Goal: Transaction & Acquisition: Purchase product/service

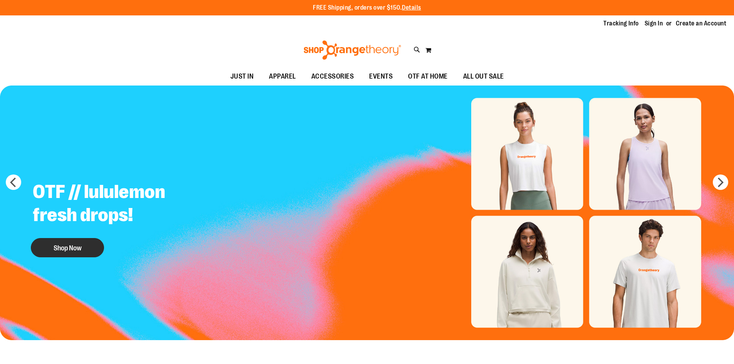
click at [83, 244] on button "Shop Now" at bounding box center [67, 247] width 73 height 19
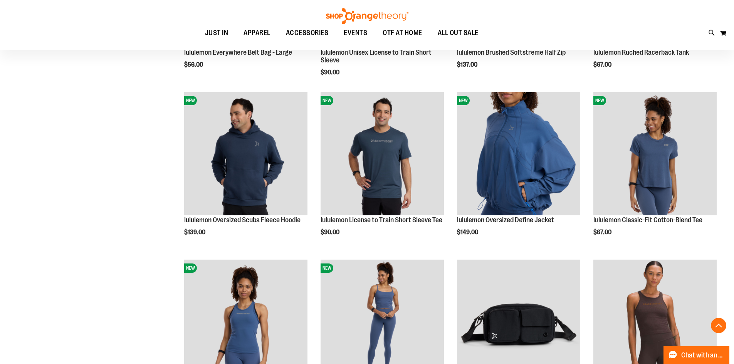
scroll to position [269, 0]
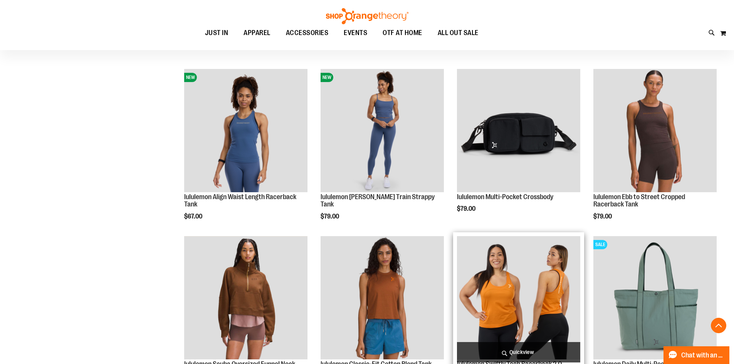
scroll to position [424, 0]
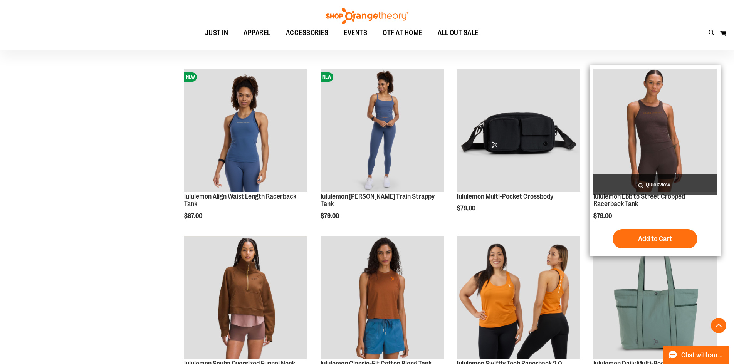
click at [647, 162] on img "product" at bounding box center [655, 130] width 123 height 123
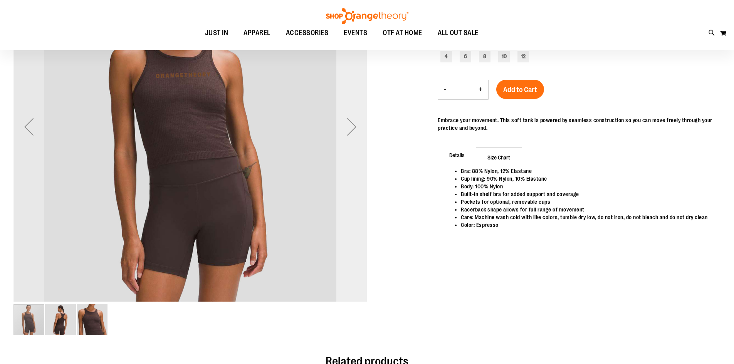
click at [362, 131] on div "Next" at bounding box center [352, 126] width 31 height 31
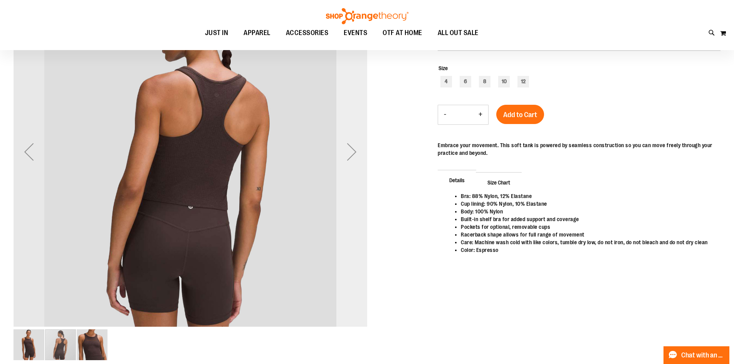
scroll to position [38, 0]
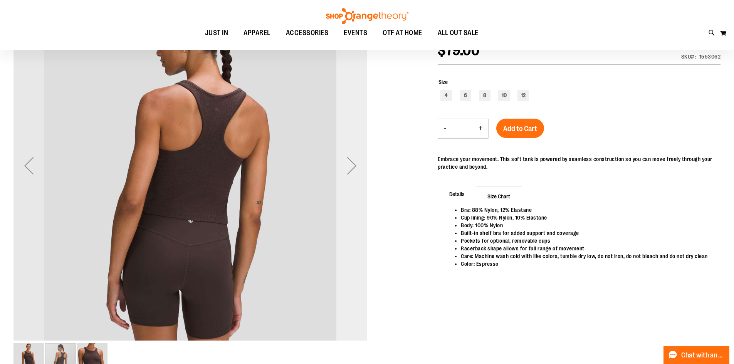
click at [353, 175] on div "Next" at bounding box center [352, 165] width 31 height 31
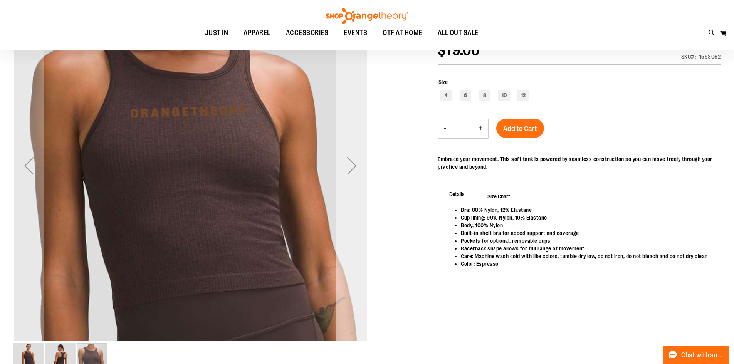
click at [352, 170] on div "Next" at bounding box center [352, 165] width 31 height 31
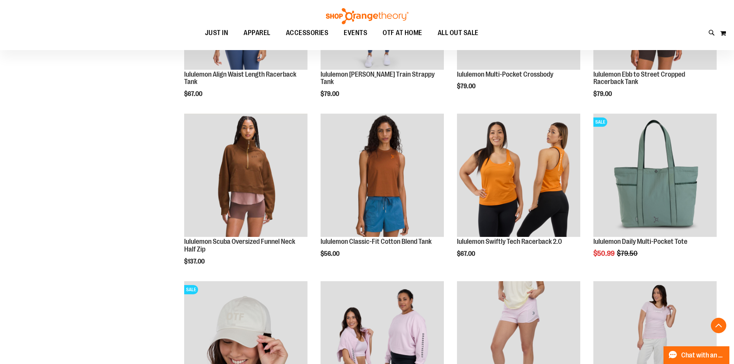
scroll to position [485, 0]
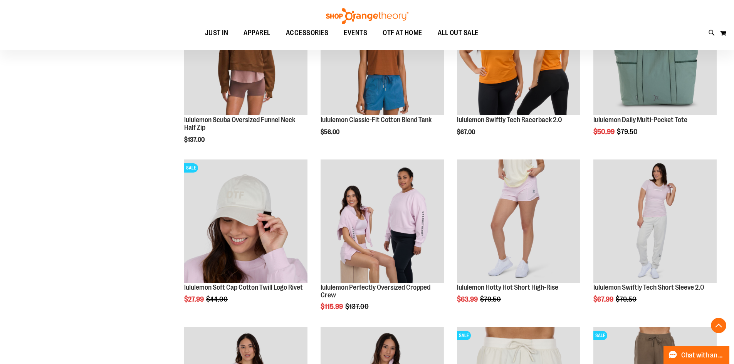
scroll to position [601, 0]
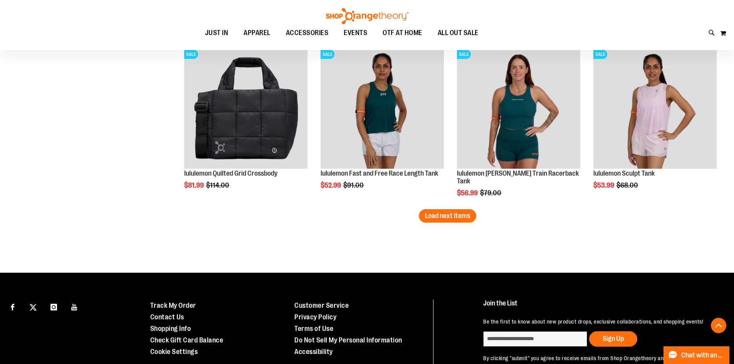
scroll to position [1372, 0]
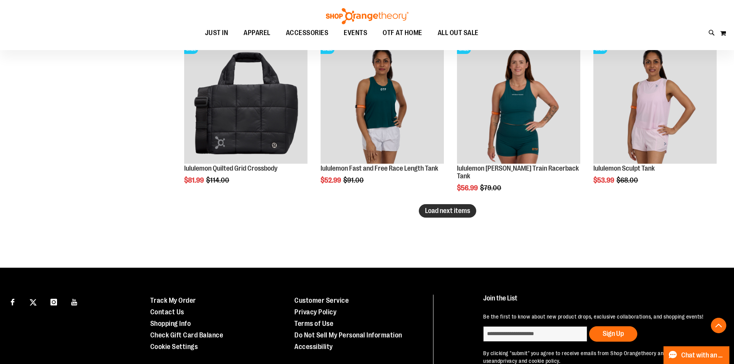
click at [455, 216] on button "Load next items" at bounding box center [447, 210] width 57 height 13
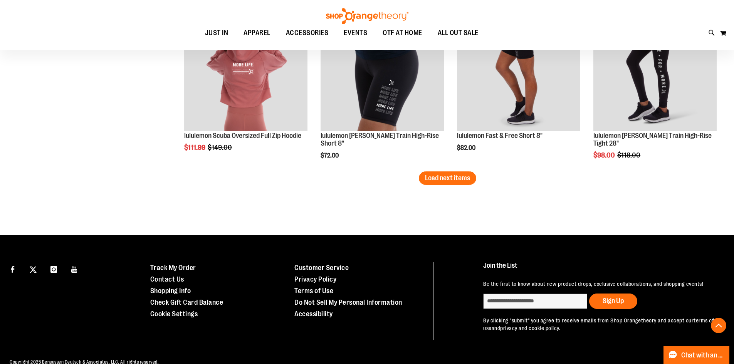
scroll to position [1911, 0]
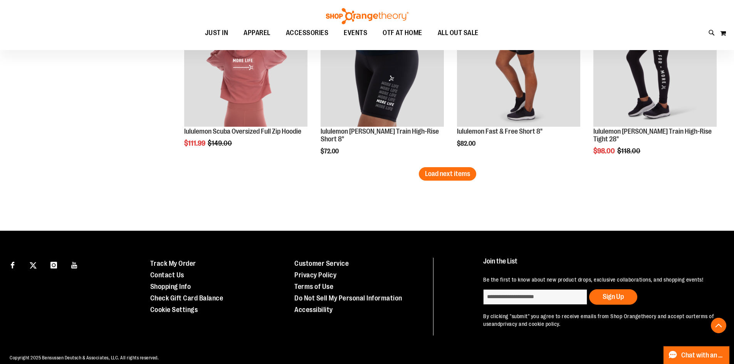
click at [468, 177] on span "Load next items" at bounding box center [447, 174] width 45 height 8
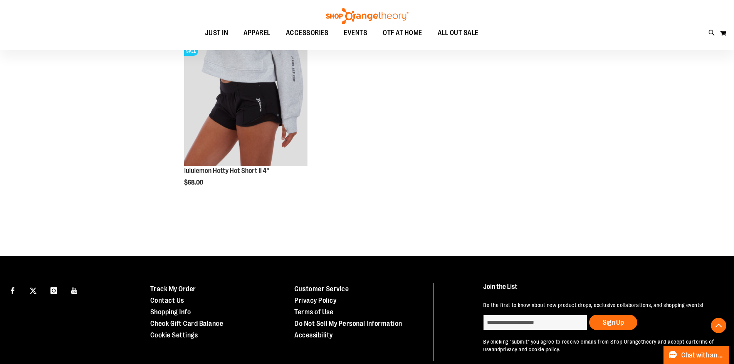
scroll to position [2220, 0]
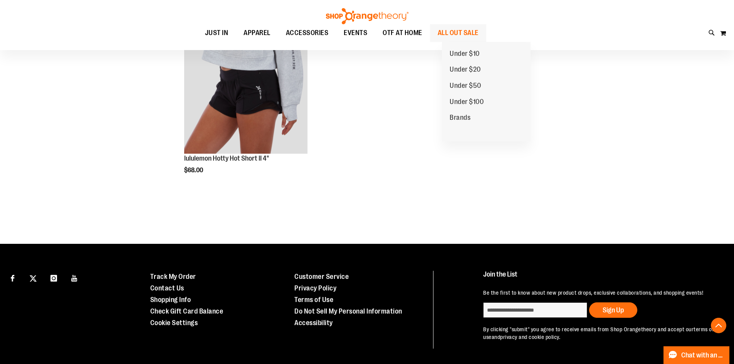
click at [479, 35] on span "ALL OUT SALE" at bounding box center [458, 32] width 41 height 17
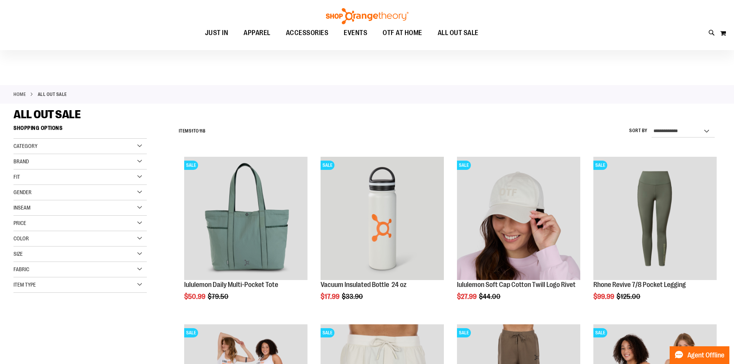
scroll to position [77, 0]
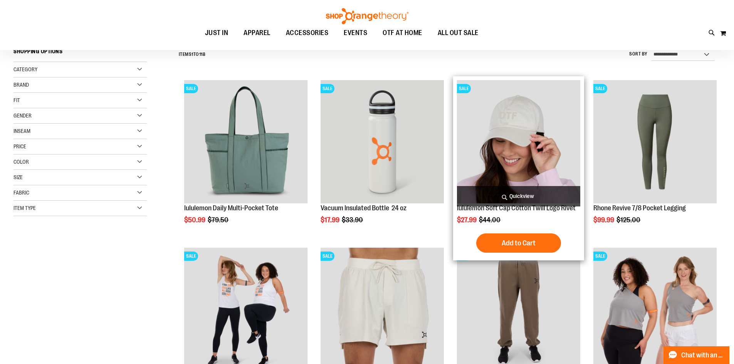
click at [529, 133] on img "product" at bounding box center [518, 141] width 123 height 123
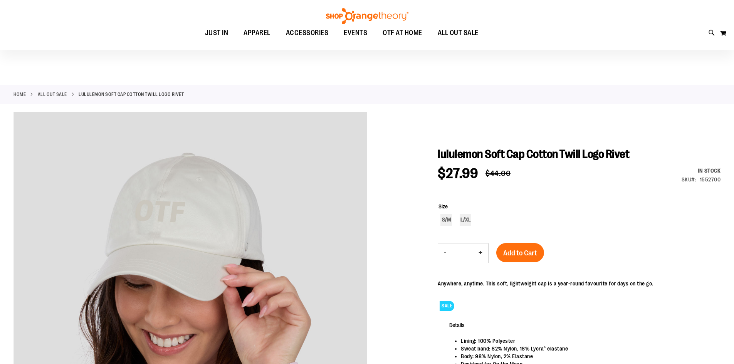
scroll to position [77, 0]
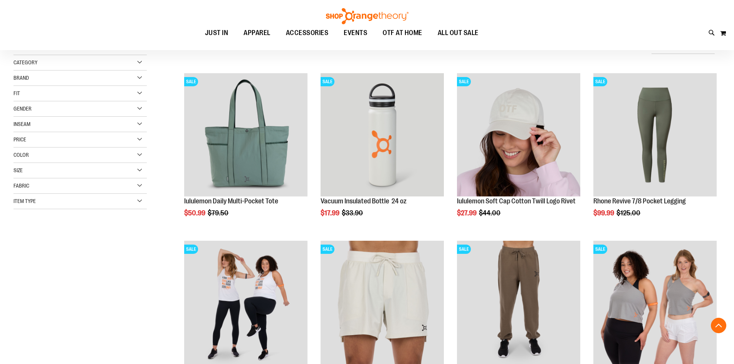
scroll to position [190, 0]
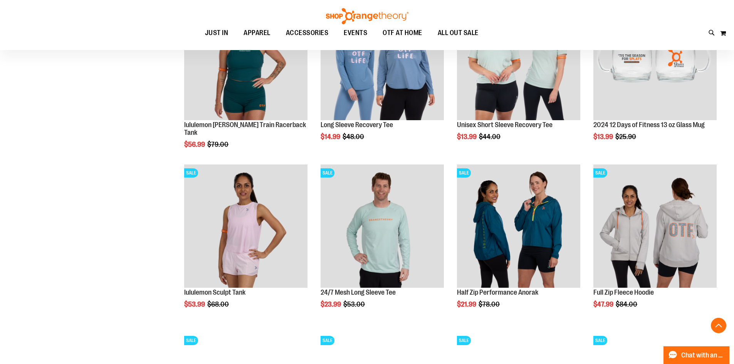
scroll to position [691, 0]
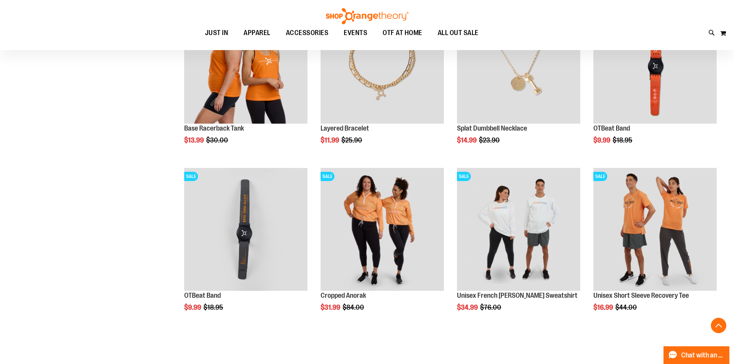
scroll to position [1385, 0]
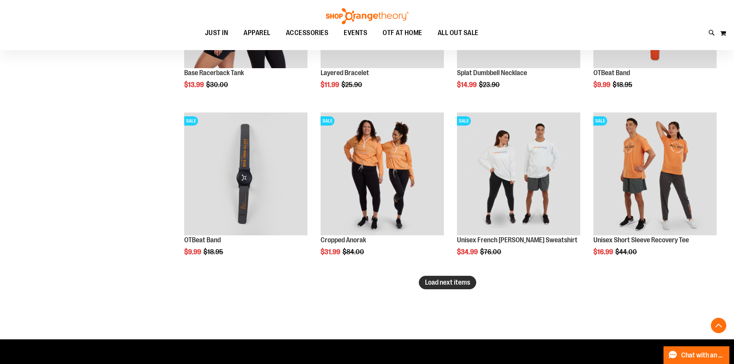
click at [434, 287] on button "Load next items" at bounding box center [447, 282] width 57 height 13
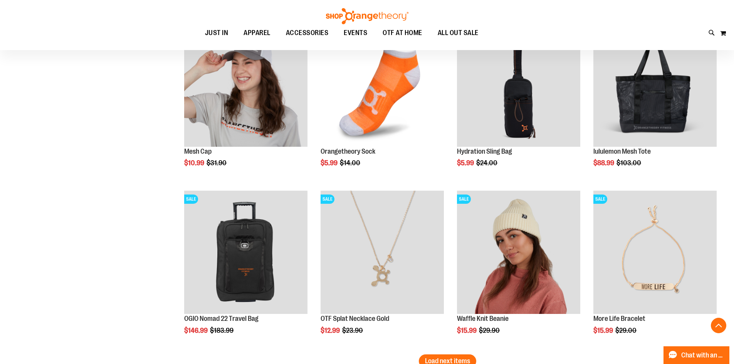
scroll to position [1616, 0]
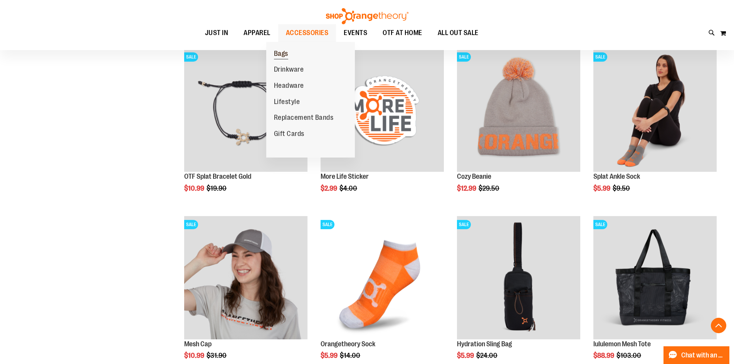
click at [276, 58] on span "Bags" at bounding box center [281, 55] width 14 height 10
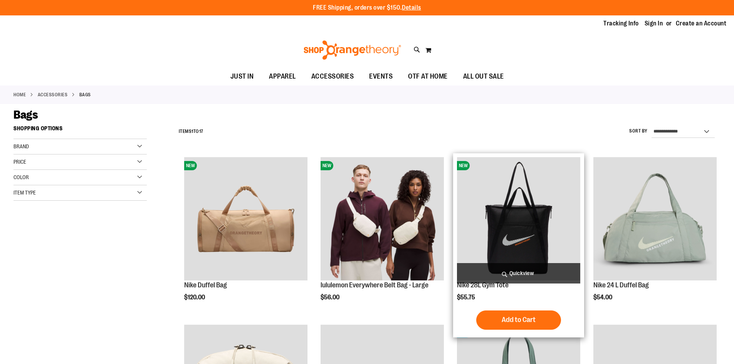
click at [524, 234] on img "product" at bounding box center [518, 218] width 123 height 123
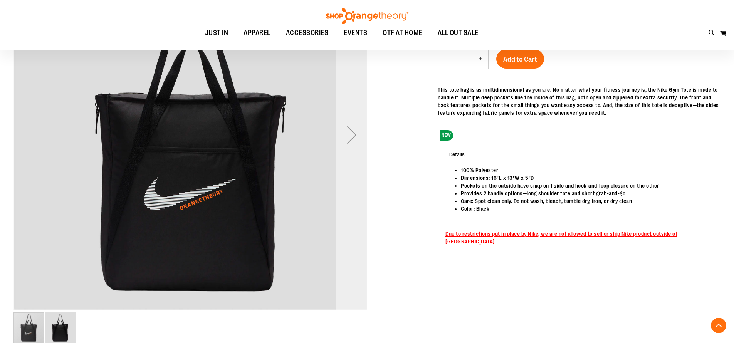
click at [345, 135] on div "Next" at bounding box center [352, 135] width 31 height 31
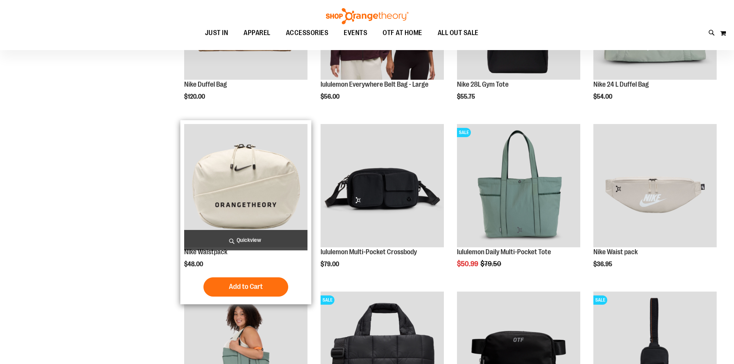
scroll to position [115, 0]
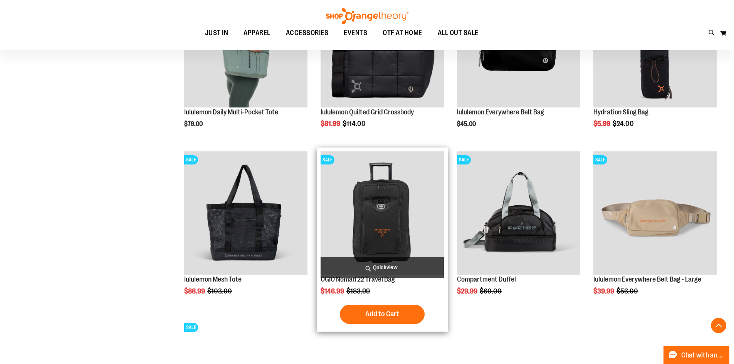
scroll to position [424, 0]
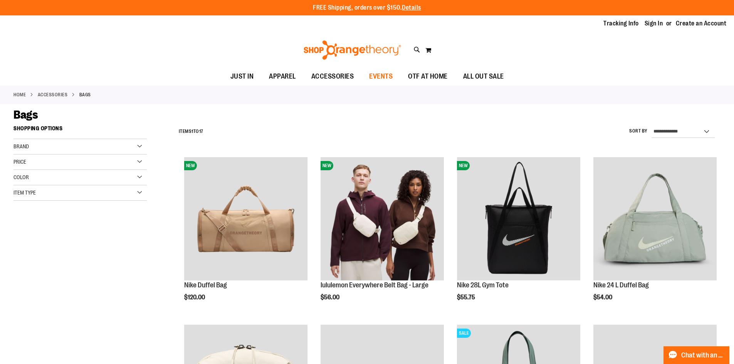
click at [386, 81] on span "EVENTS" at bounding box center [381, 76] width 24 height 17
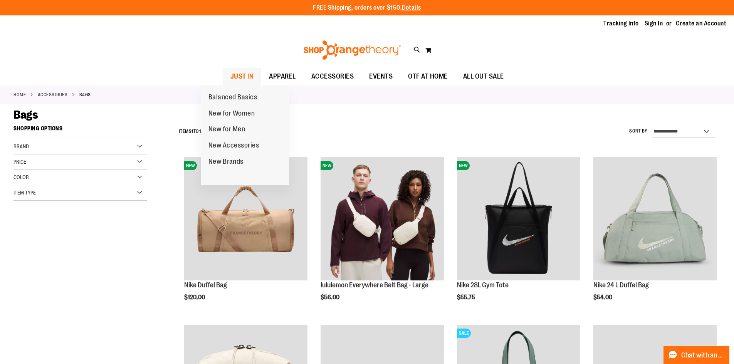
click at [231, 71] on span "JUST IN" at bounding box center [243, 76] width 24 height 17
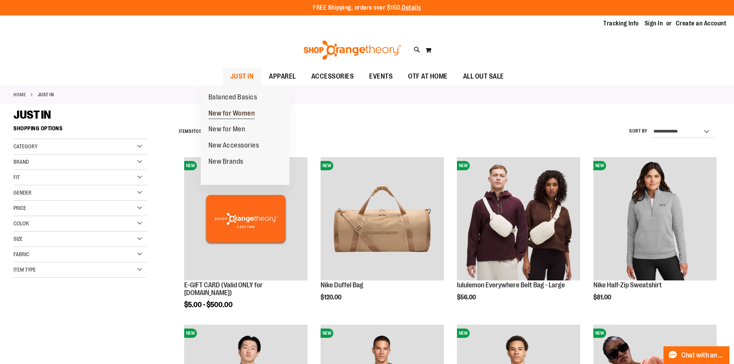
click at [236, 111] on span "New for Women" at bounding box center [232, 114] width 47 height 10
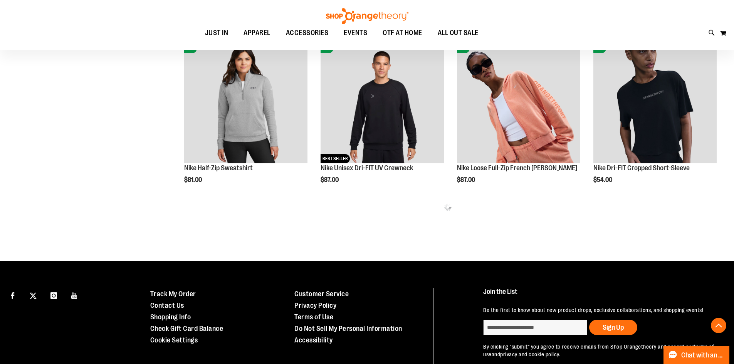
scroll to position [462, 0]
